Goal: Information Seeking & Learning: Check status

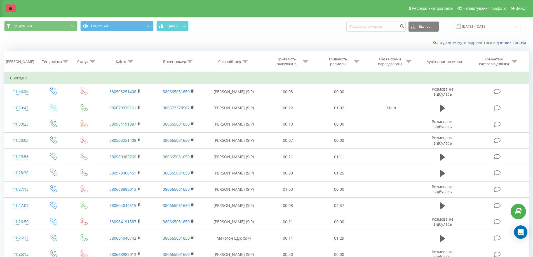
click at [13, 9] on link at bounding box center [11, 8] width 10 height 8
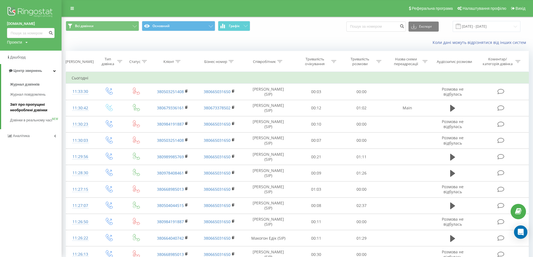
click at [33, 108] on span "Звіт про пропущені необроблені дзвінки" at bounding box center [34, 107] width 49 height 11
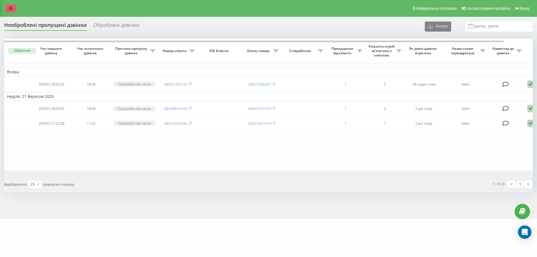
click at [13, 8] on link at bounding box center [11, 8] width 10 height 8
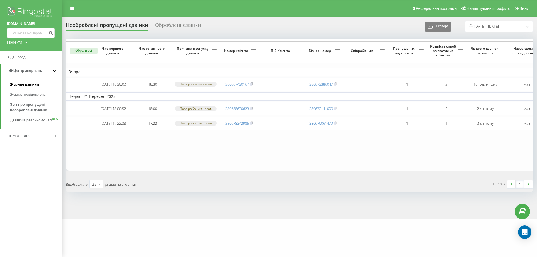
click at [25, 83] on span "Журнал дзвінків" at bounding box center [25, 85] width 30 height 6
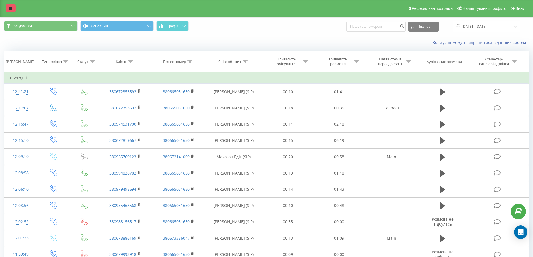
click at [14, 7] on link at bounding box center [11, 8] width 10 height 8
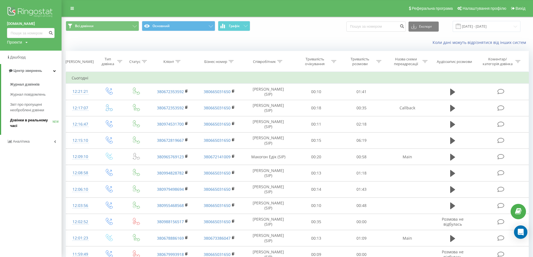
click at [42, 122] on span "Дзвінки в реальному часі" at bounding box center [31, 122] width 42 height 11
click at [54, 140] on link "Аналiтика" at bounding box center [30, 135] width 61 height 13
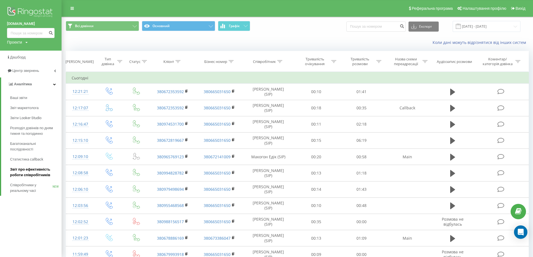
click at [35, 169] on span "Звіт про ефективність роботи співробітників" at bounding box center [34, 172] width 49 height 11
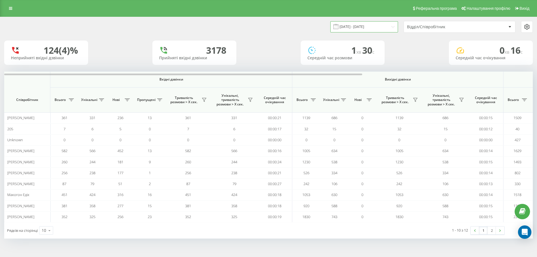
click at [360, 27] on input "[DATE] - [DATE]" at bounding box center [364, 26] width 68 height 11
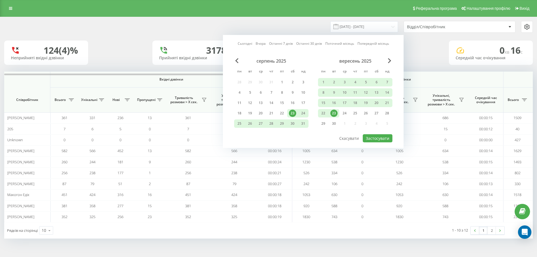
click at [335, 113] on div "23" at bounding box center [333, 113] width 7 height 7
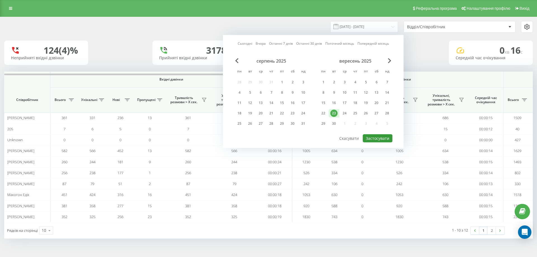
click at [383, 138] on button "Застосувати" at bounding box center [378, 138] width 30 height 8
type input "23.09.2025 - 23.09.2025"
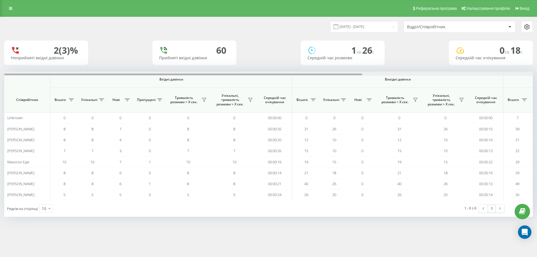
scroll to position [0, 252]
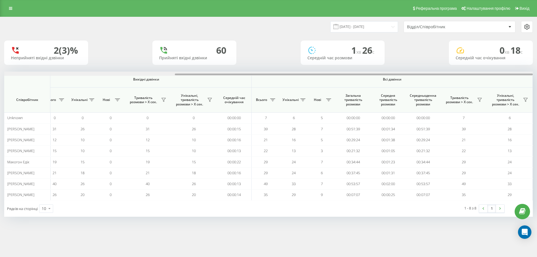
drag, startPoint x: 122, startPoint y: 73, endPoint x: 172, endPoint y: 73, distance: 50.3
click at [172, 73] on div at bounding box center [268, 74] width 528 height 4
click at [7, 8] on link at bounding box center [11, 8] width 10 height 8
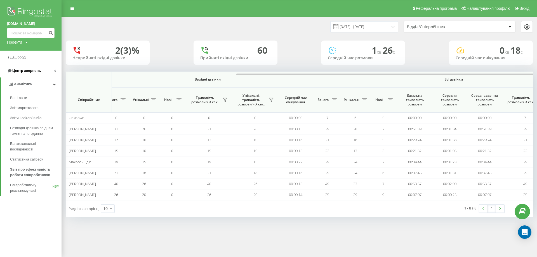
click at [32, 70] on span "Центр звернень" at bounding box center [26, 70] width 29 height 4
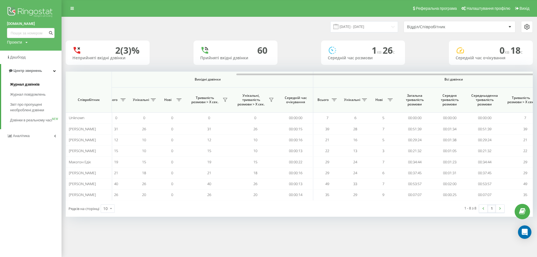
click at [27, 82] on span "Журнал дзвінків" at bounding box center [25, 85] width 30 height 6
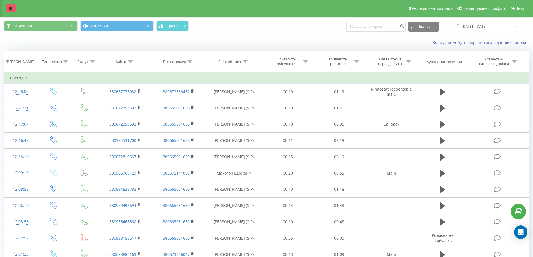
click at [13, 9] on link at bounding box center [11, 8] width 10 height 8
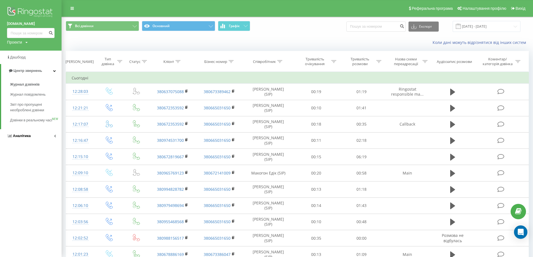
click at [38, 141] on link "Аналiтика" at bounding box center [30, 135] width 61 height 13
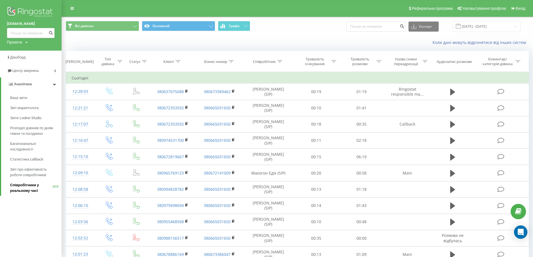
click at [32, 186] on span "Співробітники у реальному часі" at bounding box center [31, 187] width 42 height 11
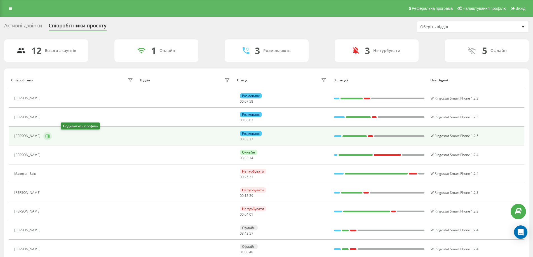
click at [50, 134] on icon at bounding box center [47, 136] width 4 height 4
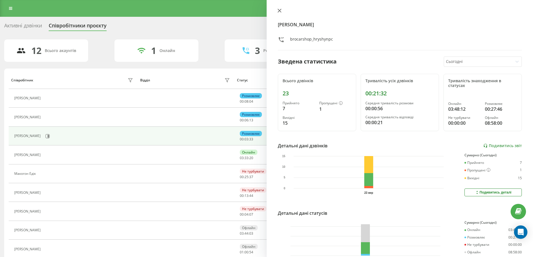
click at [281, 11] on icon at bounding box center [279, 11] width 4 height 4
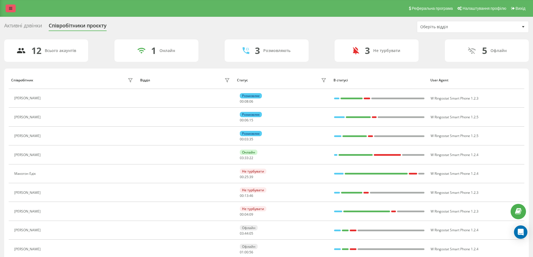
click at [14, 9] on link at bounding box center [11, 8] width 10 height 8
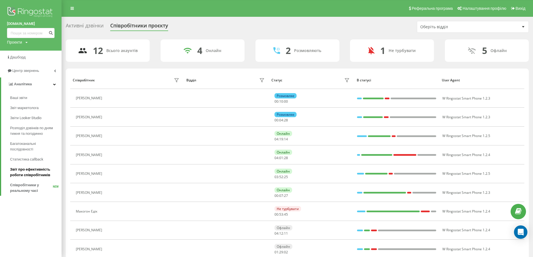
click at [34, 175] on span "Звіт про ефективність роботи співробітників" at bounding box center [34, 172] width 49 height 11
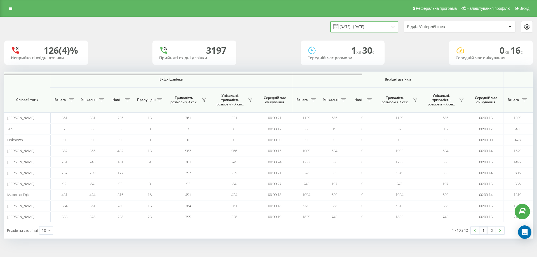
click at [376, 27] on input "[DATE] - [DATE]" at bounding box center [364, 26] width 68 height 11
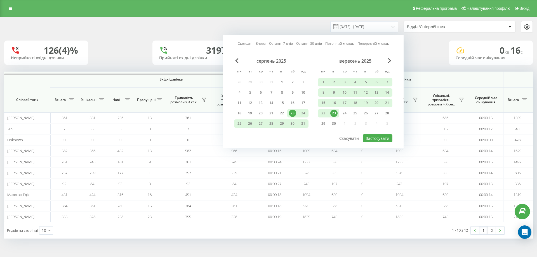
click at [333, 111] on div "23" at bounding box center [333, 113] width 7 height 7
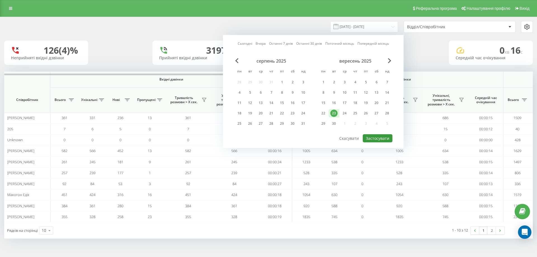
click at [375, 136] on button "Застосувати" at bounding box center [378, 138] width 30 height 8
type input "23.09.2025 - 23.09.2025"
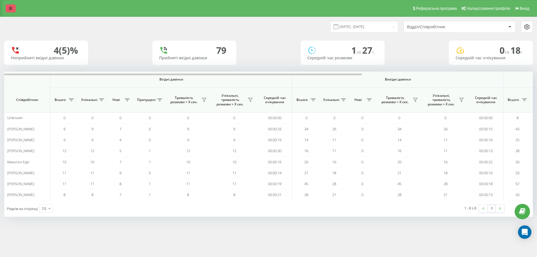
click at [6, 7] on div "Реферальна програма Налаштування профілю Вихід" at bounding box center [268, 8] width 537 height 17
click at [8, 7] on link at bounding box center [11, 8] width 10 height 8
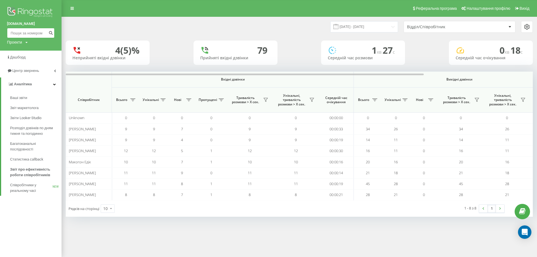
click at [31, 29] on input at bounding box center [31, 33] width 48 height 10
click at [33, 32] on input at bounding box center [31, 33] width 48 height 10
paste input "(098) 410-35-43"
type input "0984103543"
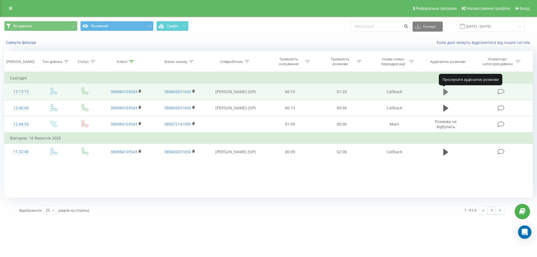
click at [445, 89] on icon at bounding box center [445, 92] width 5 height 8
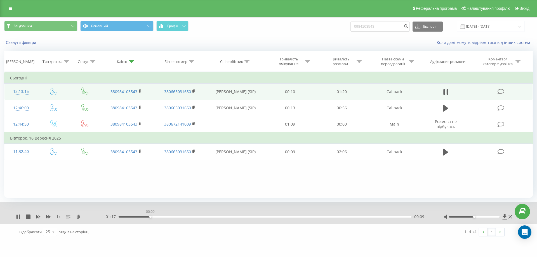
click at [150, 216] on div "00:09" at bounding box center [265, 217] width 293 height 2
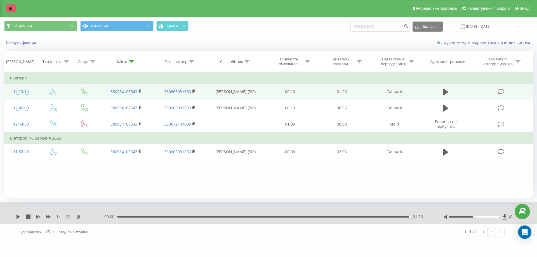
click at [13, 8] on link at bounding box center [11, 8] width 10 height 8
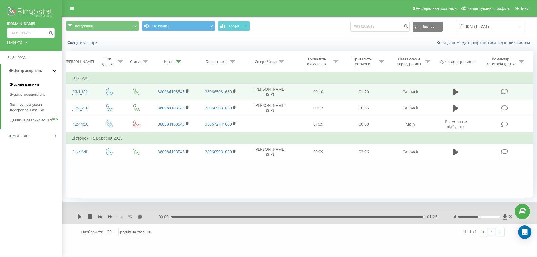
click at [27, 83] on span "Журнал дзвінків" at bounding box center [25, 85] width 30 height 6
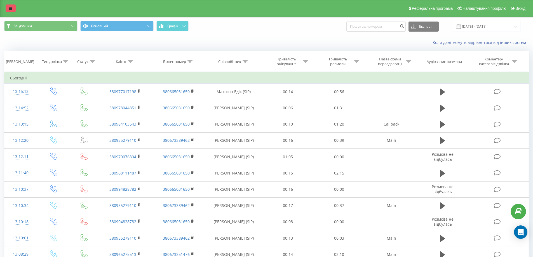
click at [7, 11] on link at bounding box center [11, 8] width 10 height 8
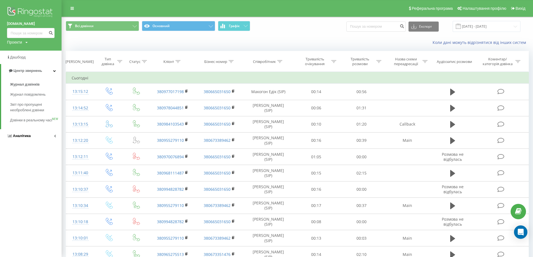
click at [41, 142] on link "Аналiтика" at bounding box center [30, 135] width 61 height 13
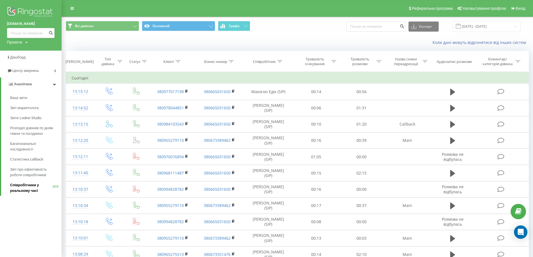
click at [31, 190] on span "Співробітники у реальному часі" at bounding box center [31, 187] width 42 height 11
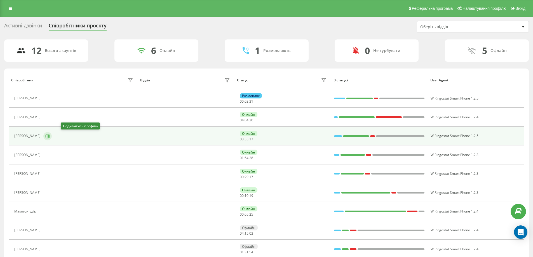
click at [50, 134] on icon at bounding box center [47, 136] width 4 height 4
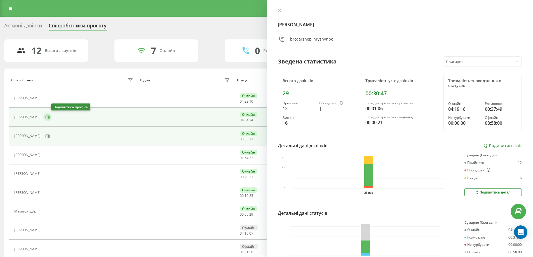
click at [49, 116] on icon at bounding box center [48, 117] width 1 height 3
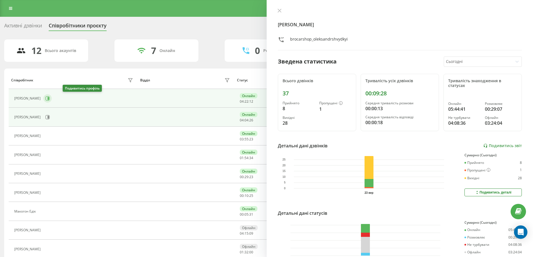
click at [50, 97] on icon at bounding box center [47, 98] width 4 height 4
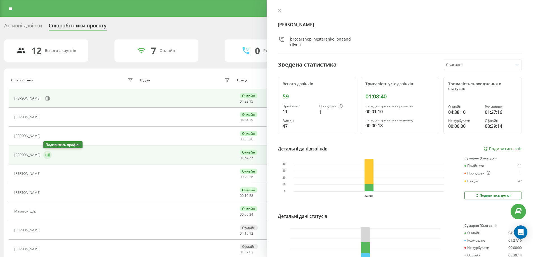
click at [49, 154] on icon at bounding box center [48, 154] width 1 height 3
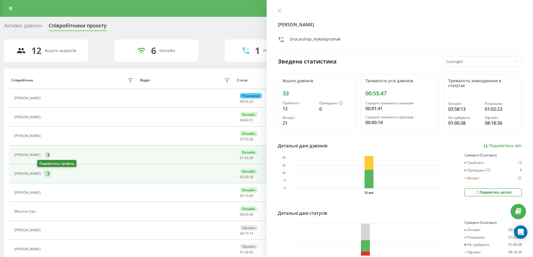
click at [45, 172] on icon at bounding box center [47, 173] width 4 height 4
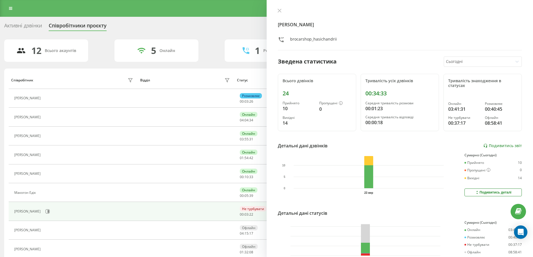
click at [172, 25] on div "Активні дзвінки Співробітники проєкту Оберіть відділ" at bounding box center [266, 27] width 524 height 12
click at [280, 10] on icon at bounding box center [279, 11] width 4 height 4
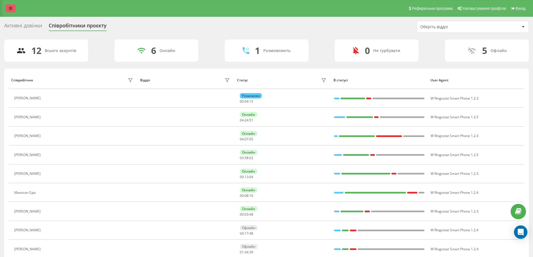
click at [8, 8] on link at bounding box center [11, 8] width 10 height 8
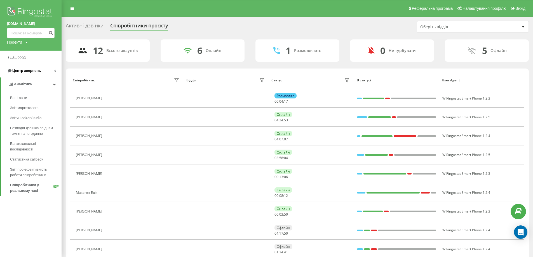
click at [29, 71] on span "Центр звернень" at bounding box center [26, 70] width 29 height 4
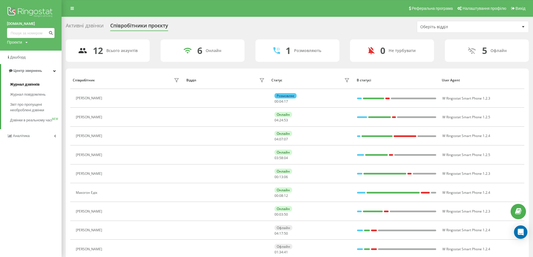
click at [25, 84] on span "Журнал дзвінків" at bounding box center [25, 85] width 30 height 6
